Goal: Information Seeking & Learning: Learn about a topic

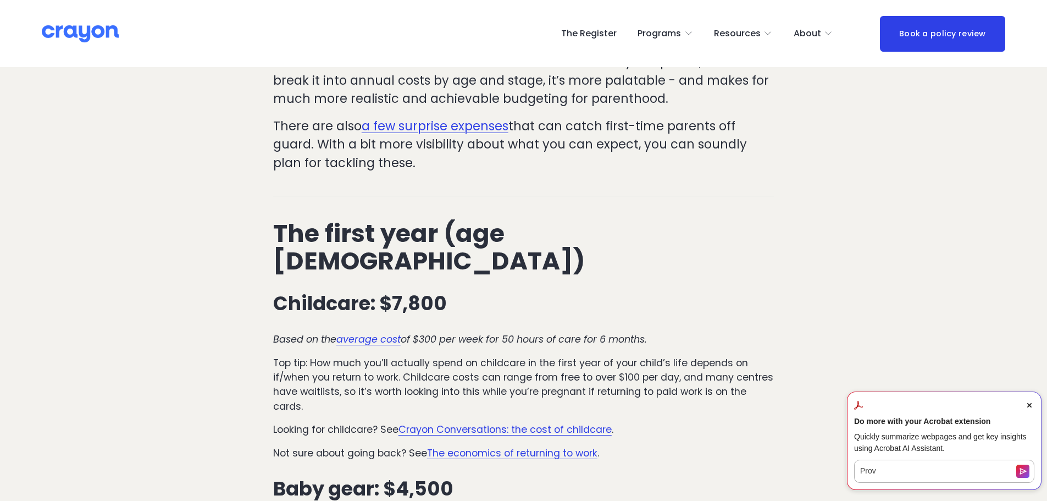
scroll to position [385, 0]
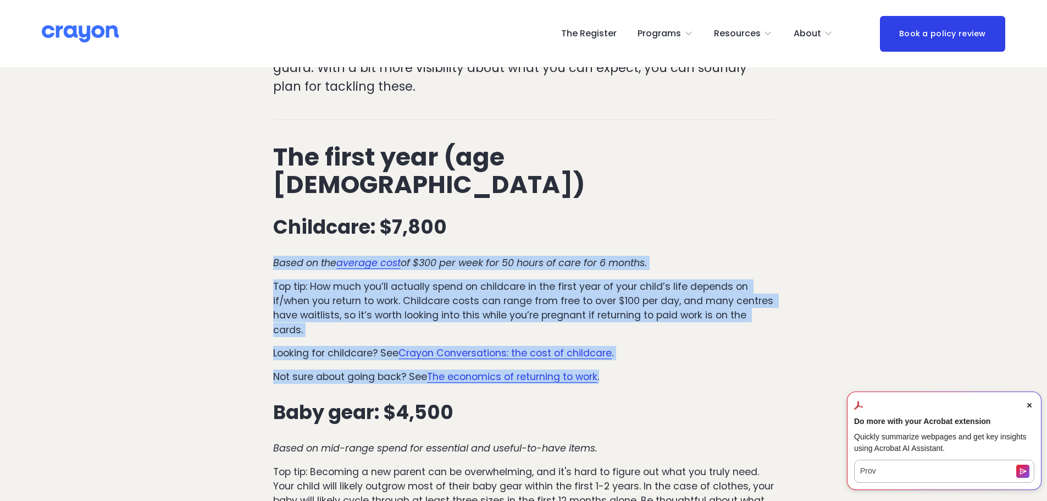
drag, startPoint x: 273, startPoint y: 232, endPoint x: 614, endPoint y: 347, distance: 359.7
click at [642, 369] on p "Not sure about going back? See The economics of returning to work ." at bounding box center [523, 376] width 501 height 14
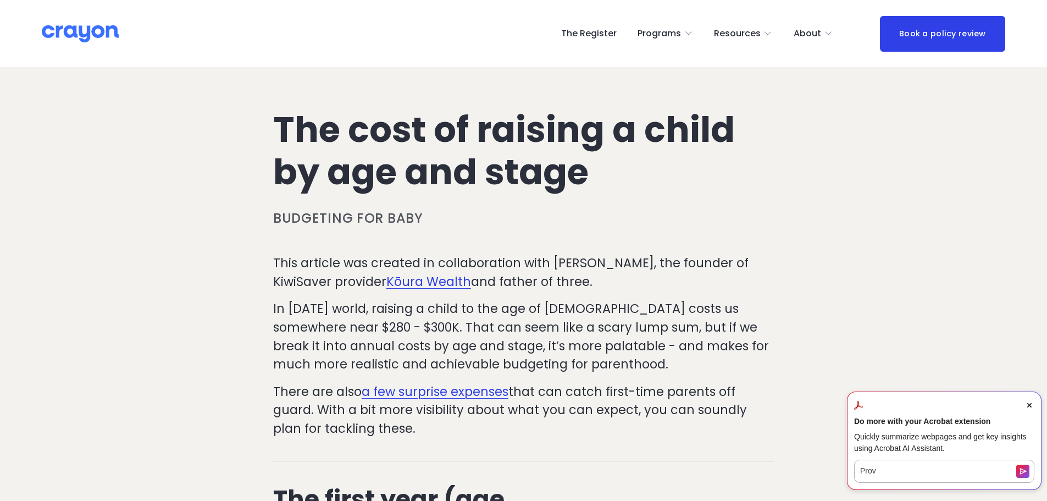
scroll to position [55, 0]
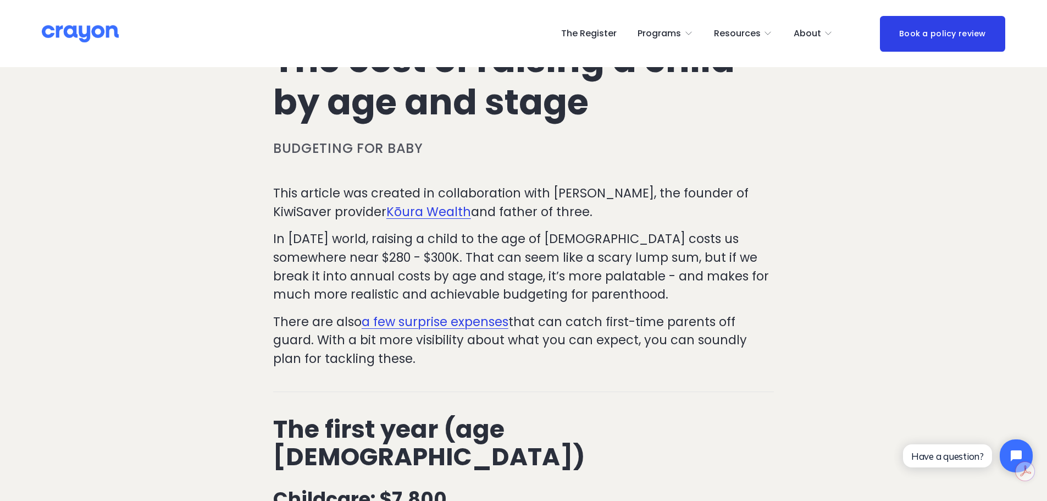
scroll to position [55, 0]
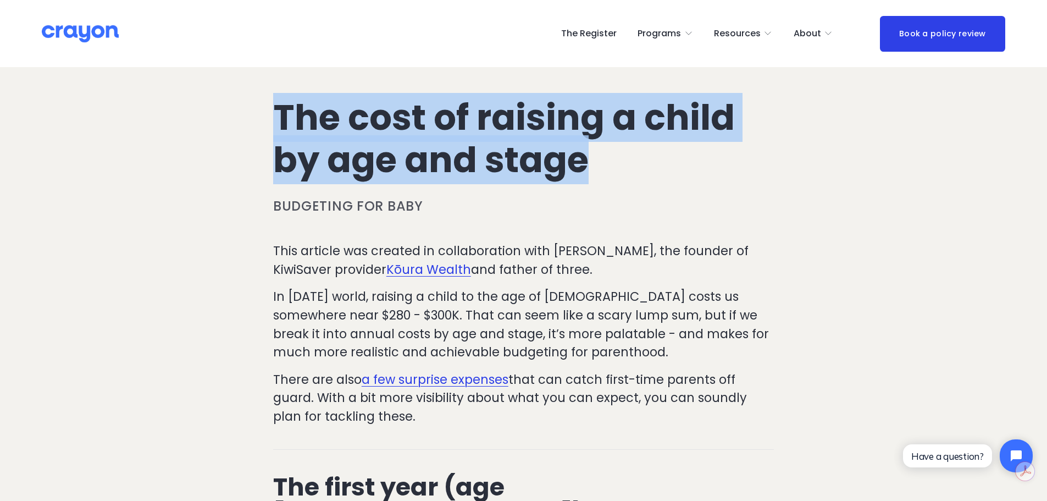
drag, startPoint x: 256, startPoint y: 104, endPoint x: 674, endPoint y: 171, distance: 423.2
click at [546, 169] on h1 "The cost of raising a child by age and stage" at bounding box center [523, 139] width 501 height 85
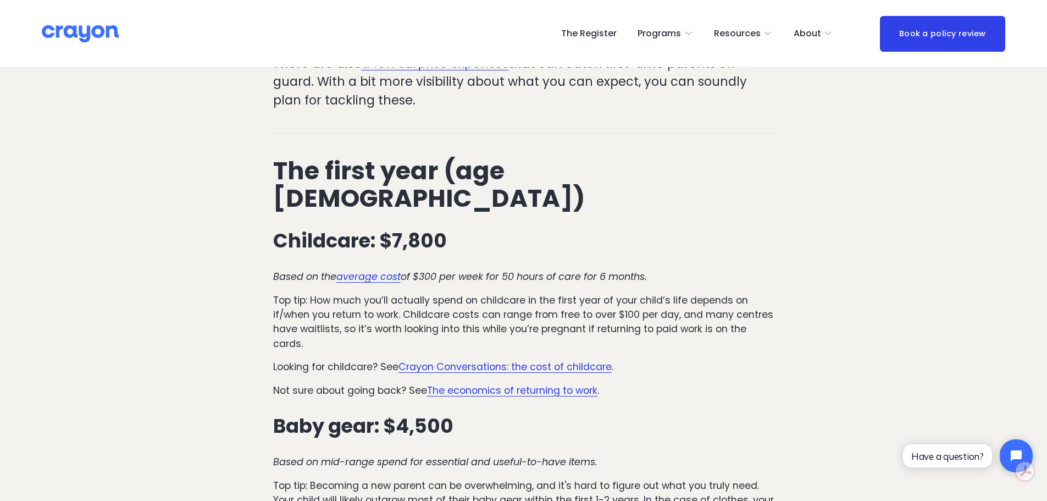
scroll to position [440, 0]
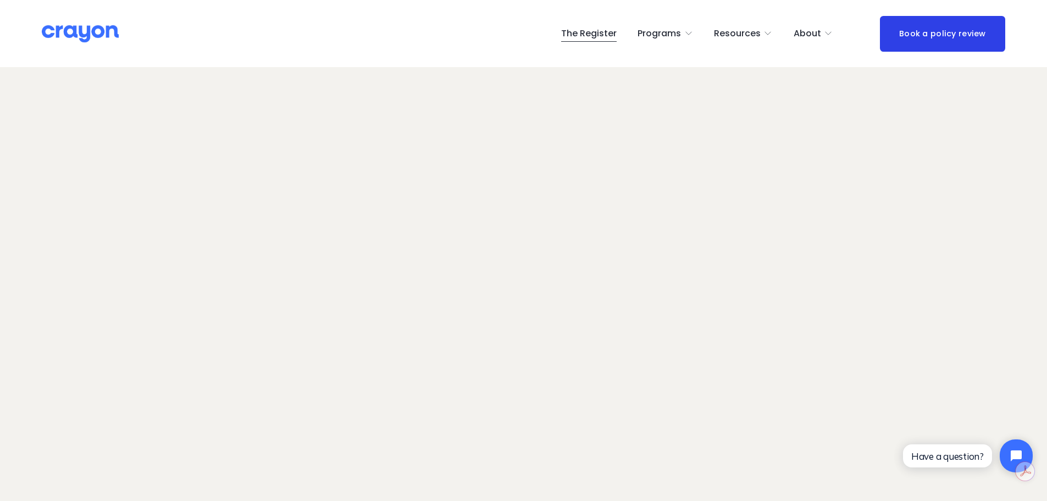
scroll to position [73, 0]
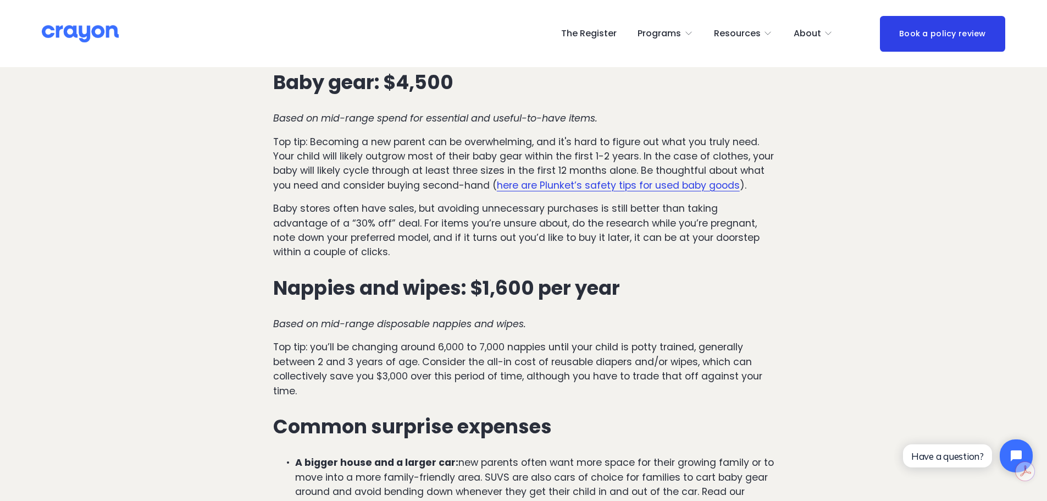
scroll to position [660, 0]
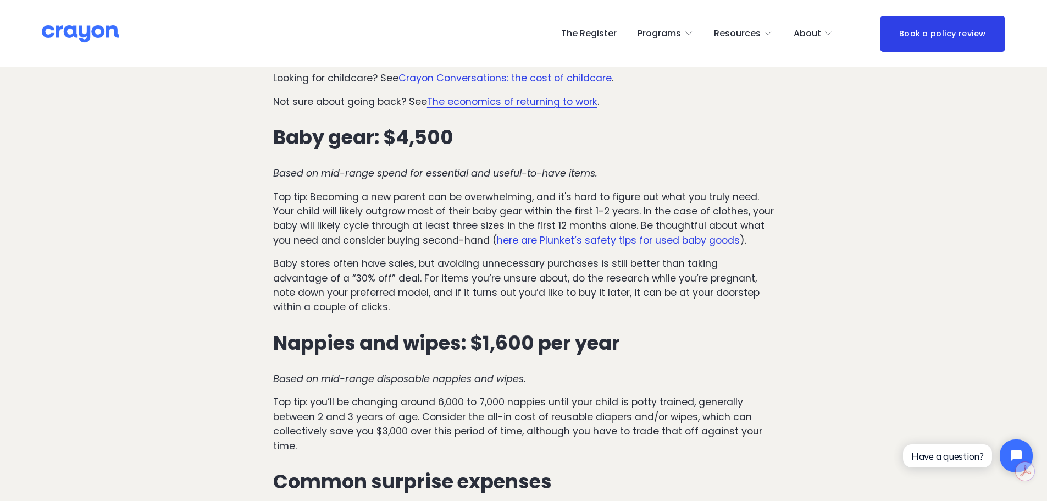
drag, startPoint x: 354, startPoint y: 155, endPoint x: 377, endPoint y: 159, distance: 22.9
click at [355, 155] on div "The first year (age [DEMOGRAPHIC_DATA]) Childcare: $7,800 Based on the average …" at bounding box center [523, 267] width 501 height 797
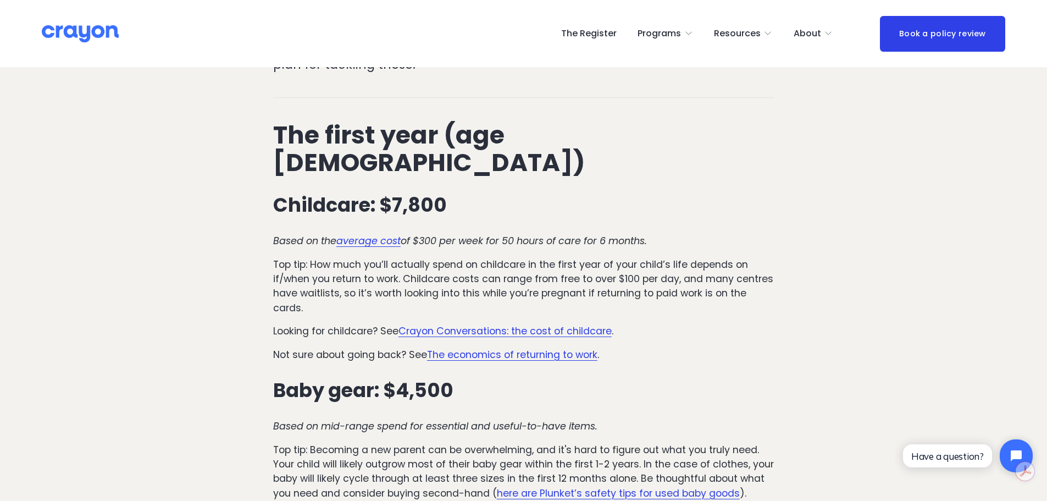
scroll to position [385, 0]
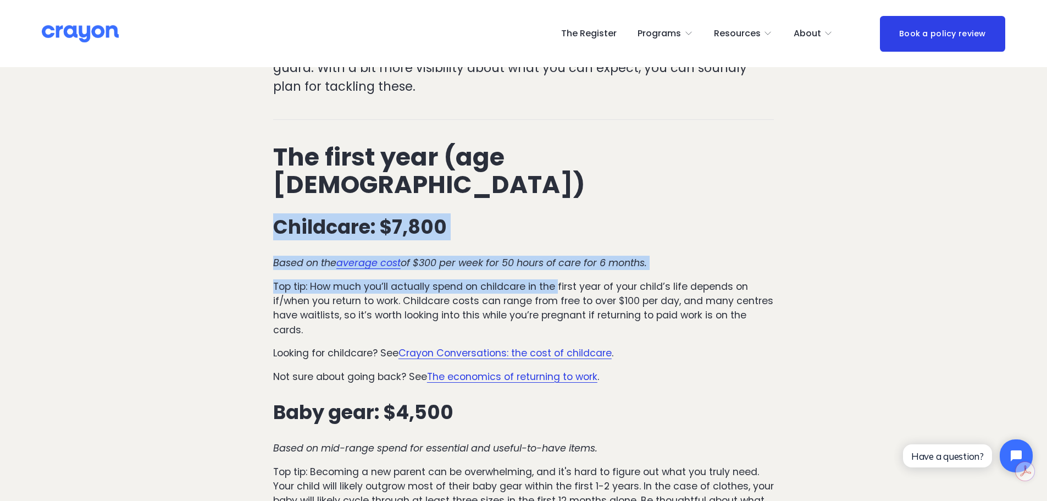
drag, startPoint x: 309, startPoint y: 202, endPoint x: 565, endPoint y: 255, distance: 261.7
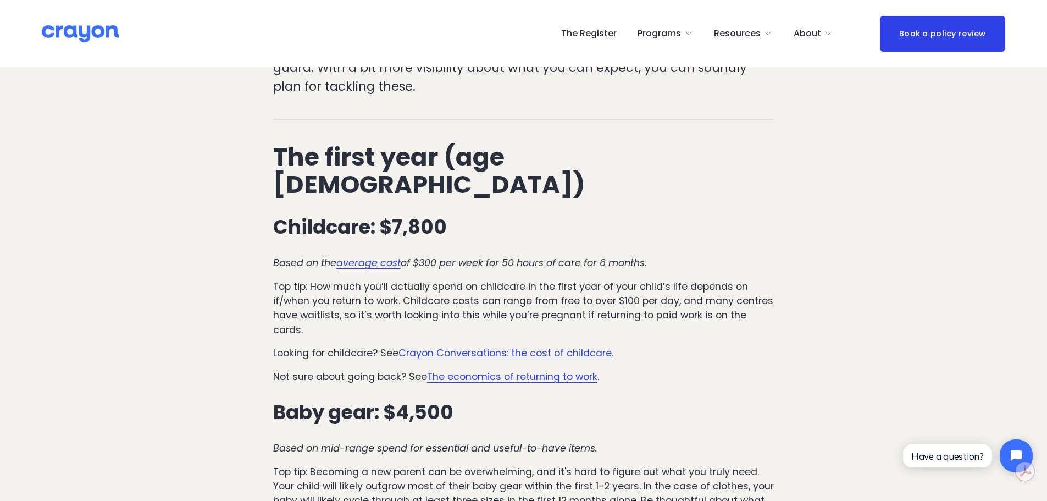
click at [633, 293] on p "Top tip: How much you’ll actually spend on childcare in the first year of your …" at bounding box center [523, 308] width 501 height 58
drag, startPoint x: 423, startPoint y: 239, endPoint x: 523, endPoint y: 240, distance: 100.1
click at [521, 256] on em "of $300 per week for 50 hours of care for 6 months." at bounding box center [524, 262] width 246 height 13
drag, startPoint x: 538, startPoint y: 244, endPoint x: 622, endPoint y: 253, distance: 84.6
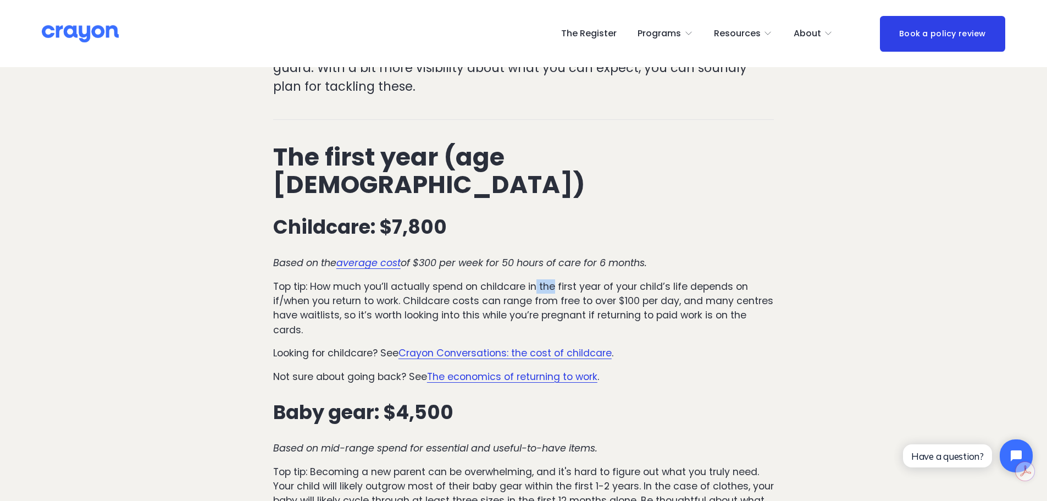
drag, startPoint x: 656, startPoint y: 237, endPoint x: 263, endPoint y: 218, distance: 394.1
click at [599, 256] on em "of $300 per week for 50 hours of care for 6 months." at bounding box center [524, 262] width 246 height 13
click at [533, 216] on h3 "Childcare: $7,800" at bounding box center [523, 227] width 501 height 22
drag, startPoint x: 658, startPoint y: 235, endPoint x: 266, endPoint y: 218, distance: 392.9
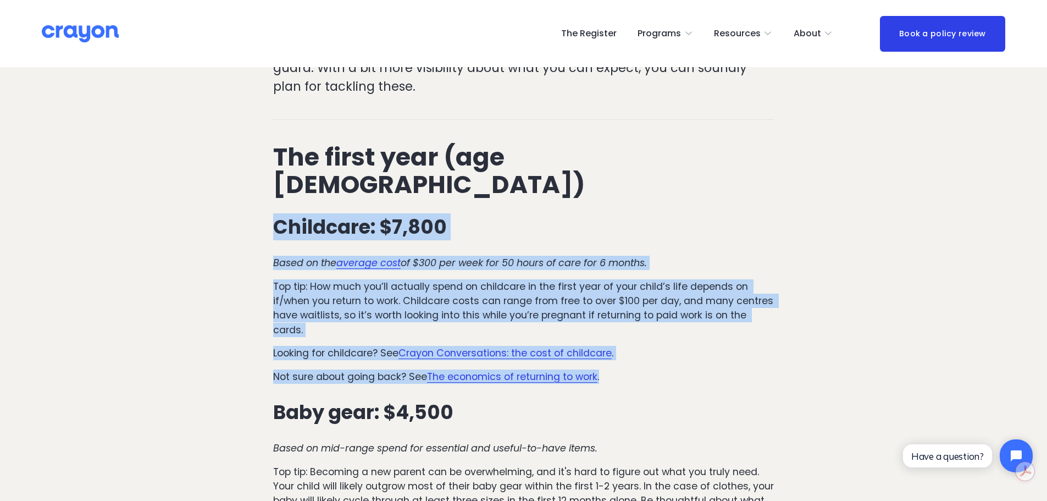
drag, startPoint x: 274, startPoint y: 197, endPoint x: 651, endPoint y: 355, distance: 408.8
click at [646, 369] on p "Not sure about going back? See The economics of returning to work ." at bounding box center [523, 376] width 501 height 14
drag, startPoint x: 467, startPoint y: 316, endPoint x: 271, endPoint y: 206, distance: 224.8
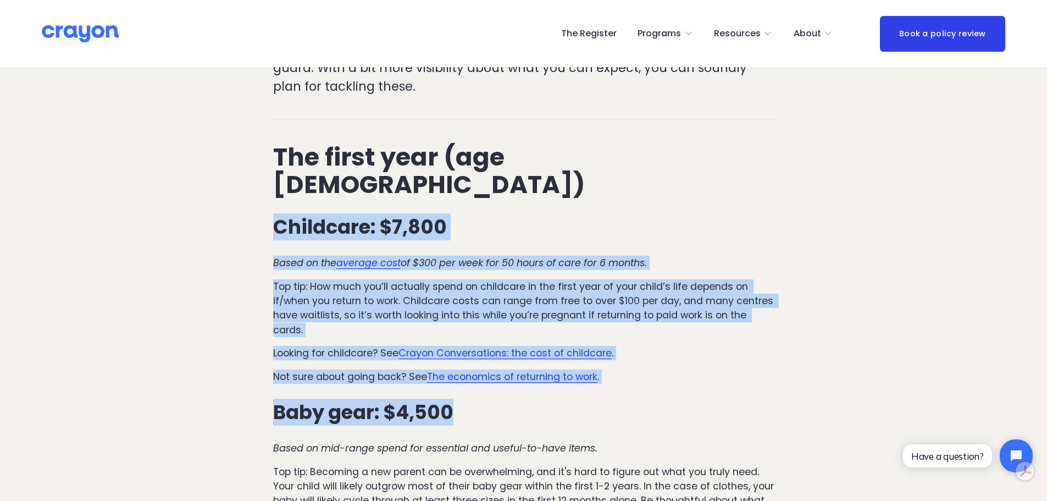
click at [277, 216] on h3 "Childcare: $7,800" at bounding box center [523, 227] width 501 height 22
drag, startPoint x: 275, startPoint y: 195, endPoint x: 628, endPoint y: 345, distance: 383.2
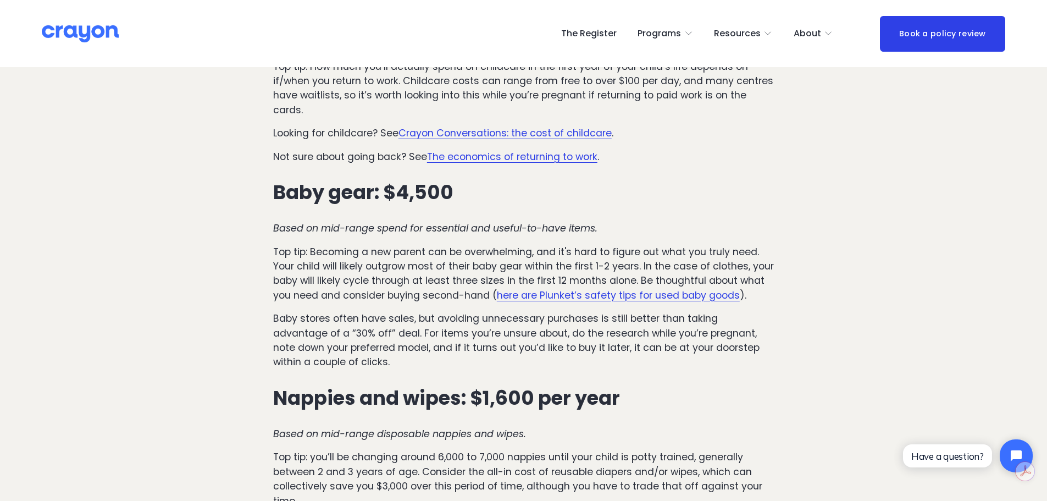
click at [516, 251] on p "Top tip: Becoming a new parent can be overwhelming, and it's hard to figure out…" at bounding box center [523, 274] width 501 height 58
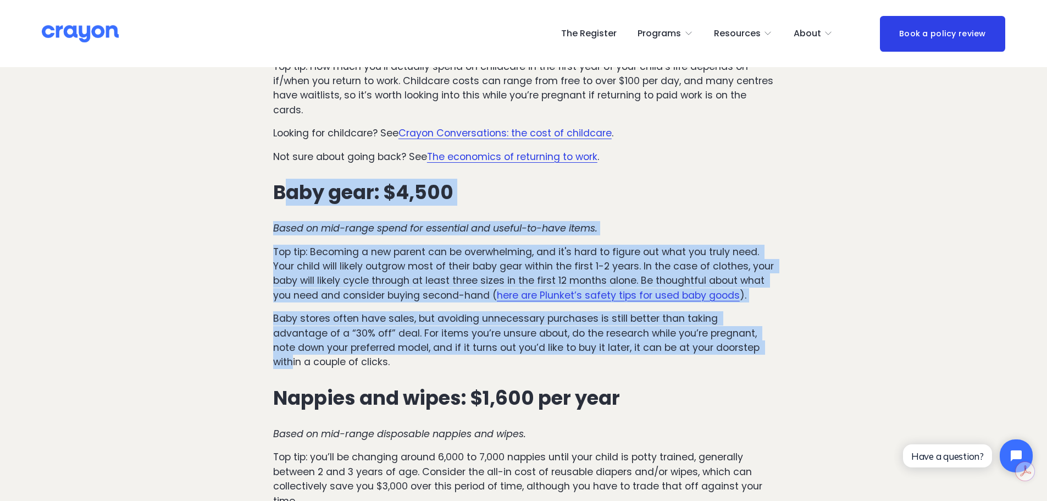
drag, startPoint x: 280, startPoint y: 167, endPoint x: 725, endPoint y: 322, distance: 471.3
click at [725, 322] on div "The first year (age 0-1) Childcare: $7,800 Based on the average cost of $300 pe…" at bounding box center [523, 322] width 501 height 797
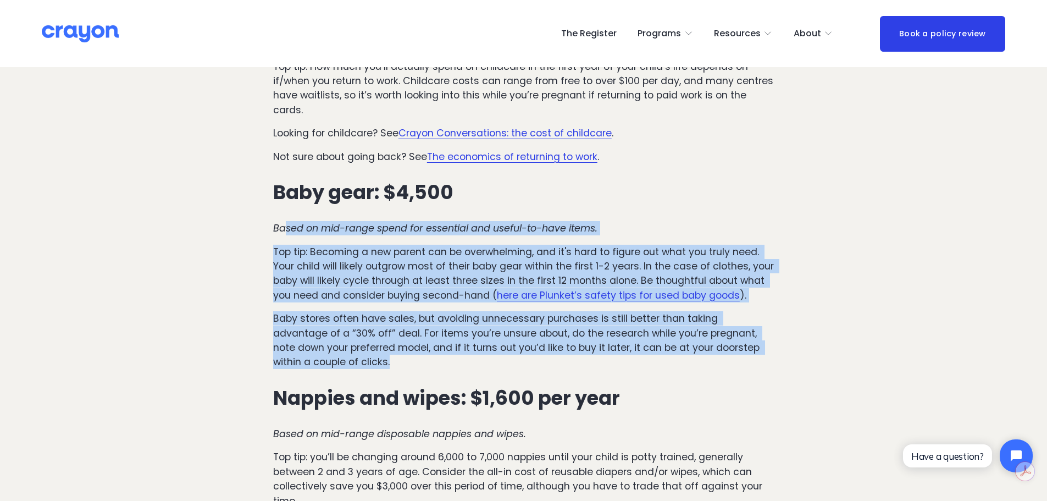
drag, startPoint x: 310, startPoint y: 279, endPoint x: 264, endPoint y: 205, distance: 87.4
click at [278, 205] on div "The first year (age 0-1) Childcare: $7,800 Based on the average cost of $300 pe…" at bounding box center [523, 322] width 501 height 797
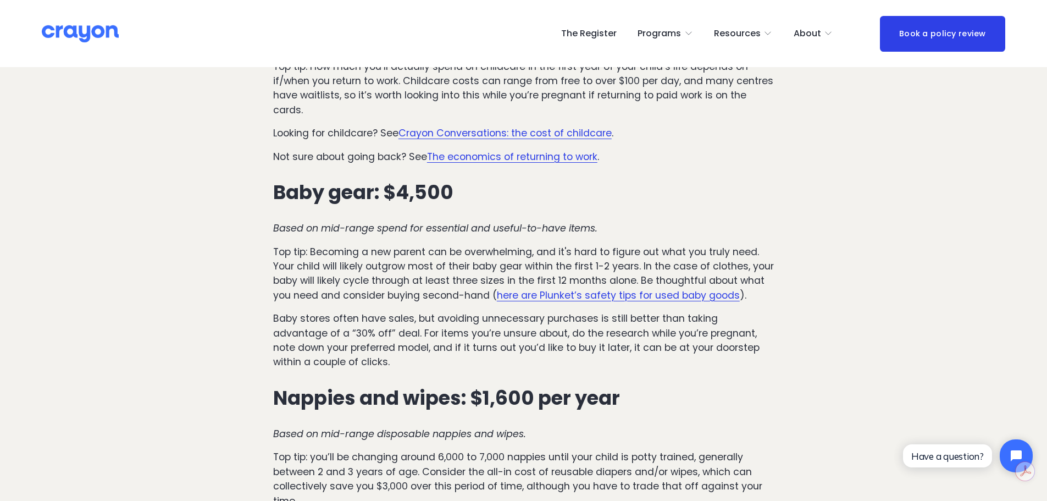
click at [547, 387] on h3 "Nappies and wipes: $1,600 per year" at bounding box center [523, 398] width 501 height 22
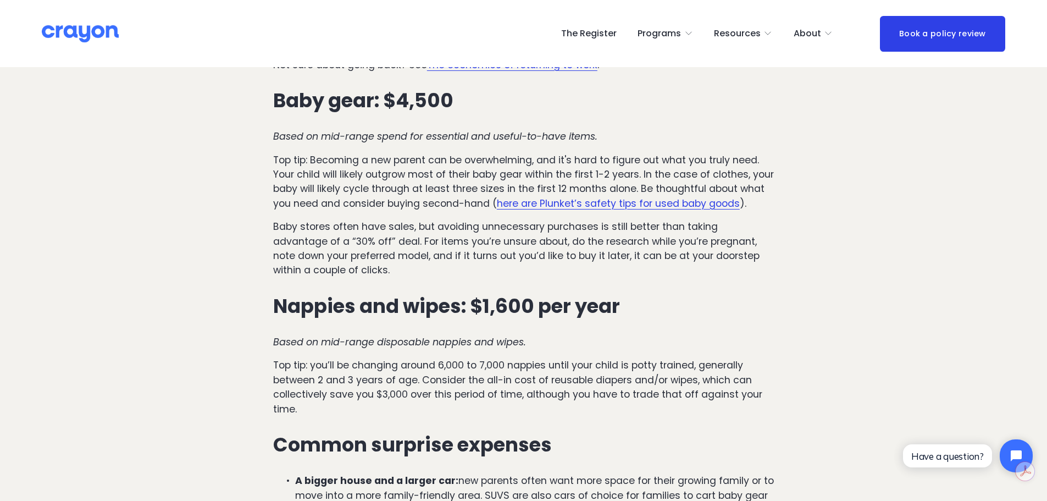
scroll to position [715, 0]
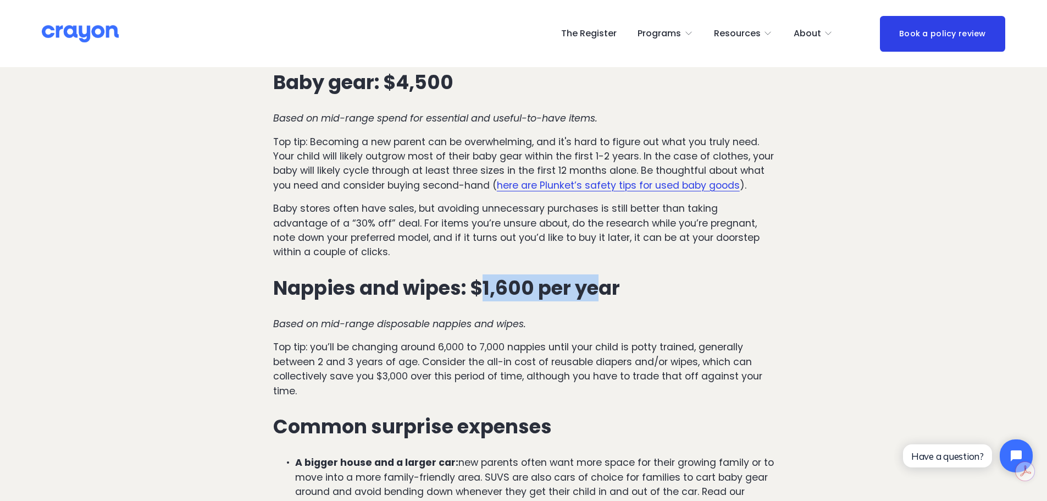
drag, startPoint x: 486, startPoint y: 262, endPoint x: 635, endPoint y: 274, distance: 149.5
click at [610, 277] on h3 "Nappies and wipes: $1,600 per year" at bounding box center [523, 288] width 501 height 22
click at [656, 276] on div "The first year (age 0-1) Childcare: $7,800 Based on the average cost of $300 pe…" at bounding box center [523, 212] width 501 height 797
click at [417, 349] on p "Top tip: you’ll be changing around 6,000 to 7,000 nappies until your child is p…" at bounding box center [523, 369] width 501 height 58
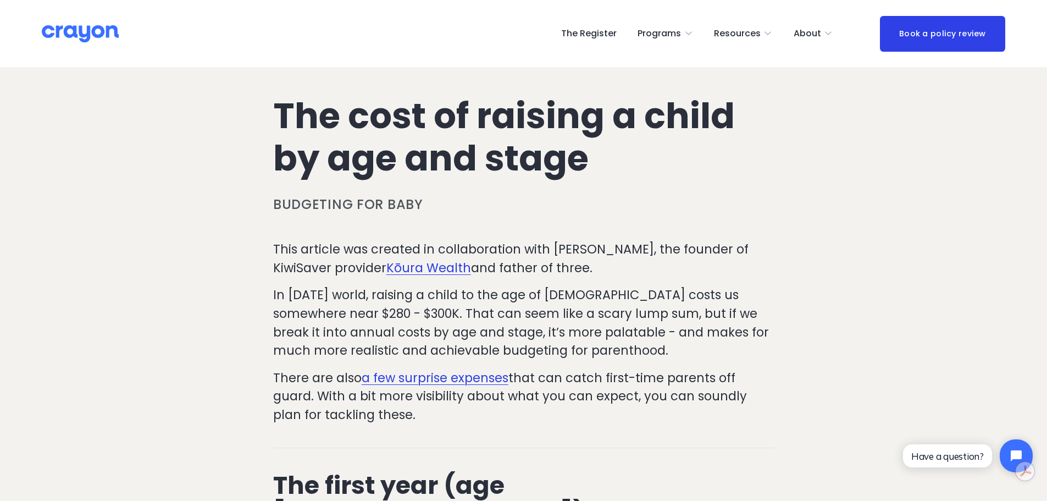
scroll to position [0, 0]
